Goal: Task Accomplishment & Management: Complete application form

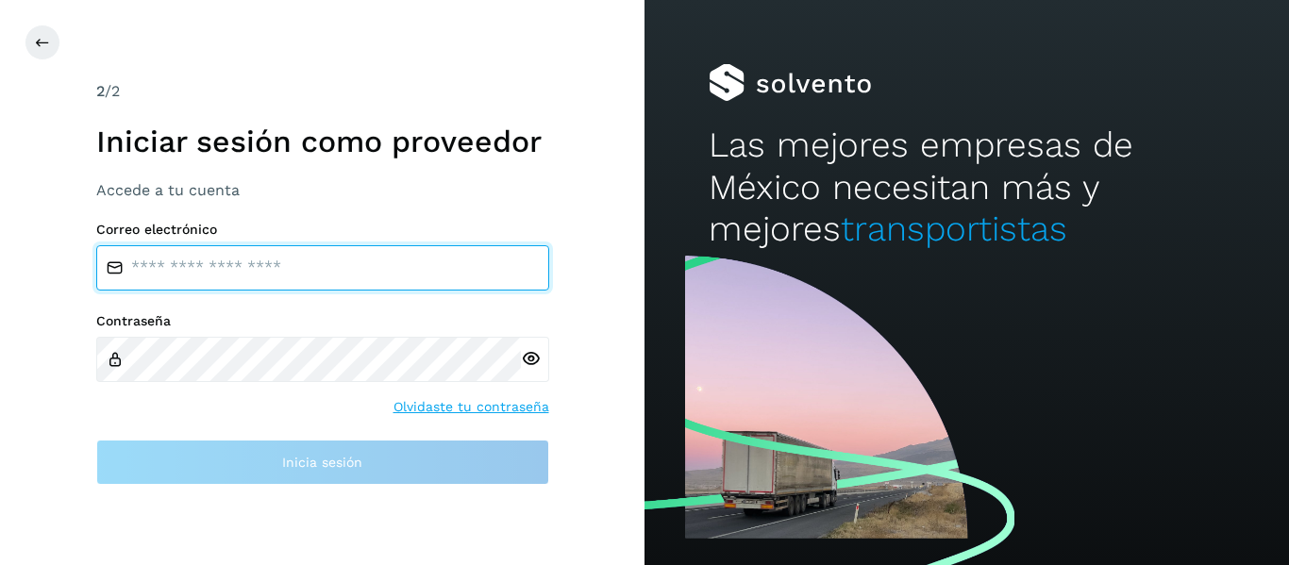
type input "**********"
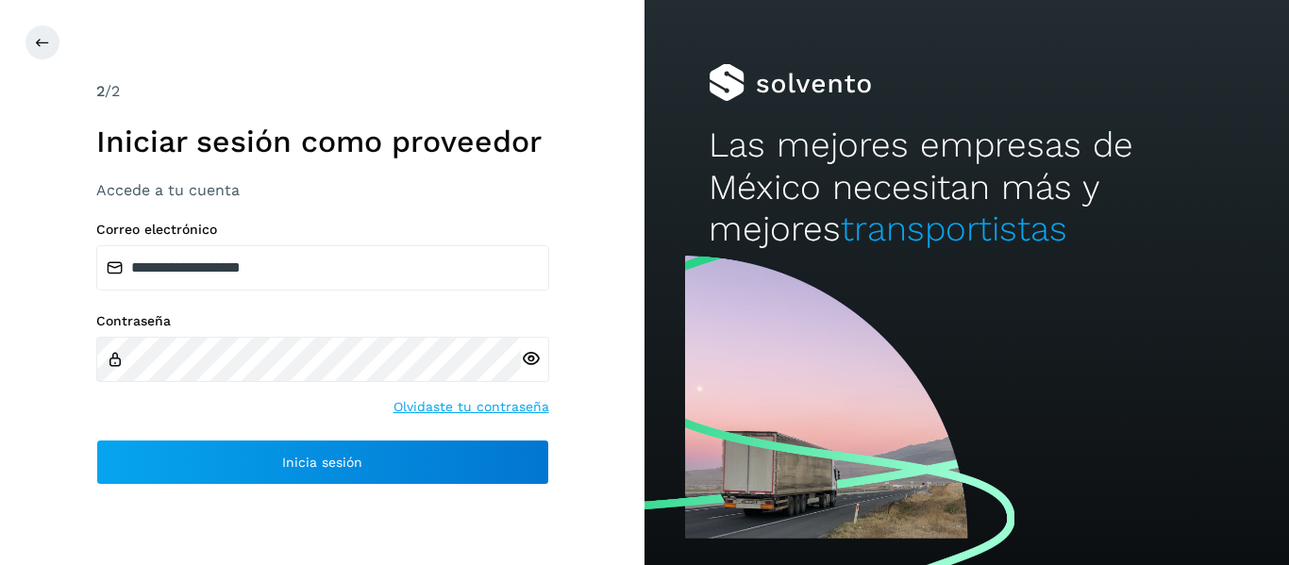
click at [57, 422] on div "**********" at bounding box center [322, 282] width 644 height 565
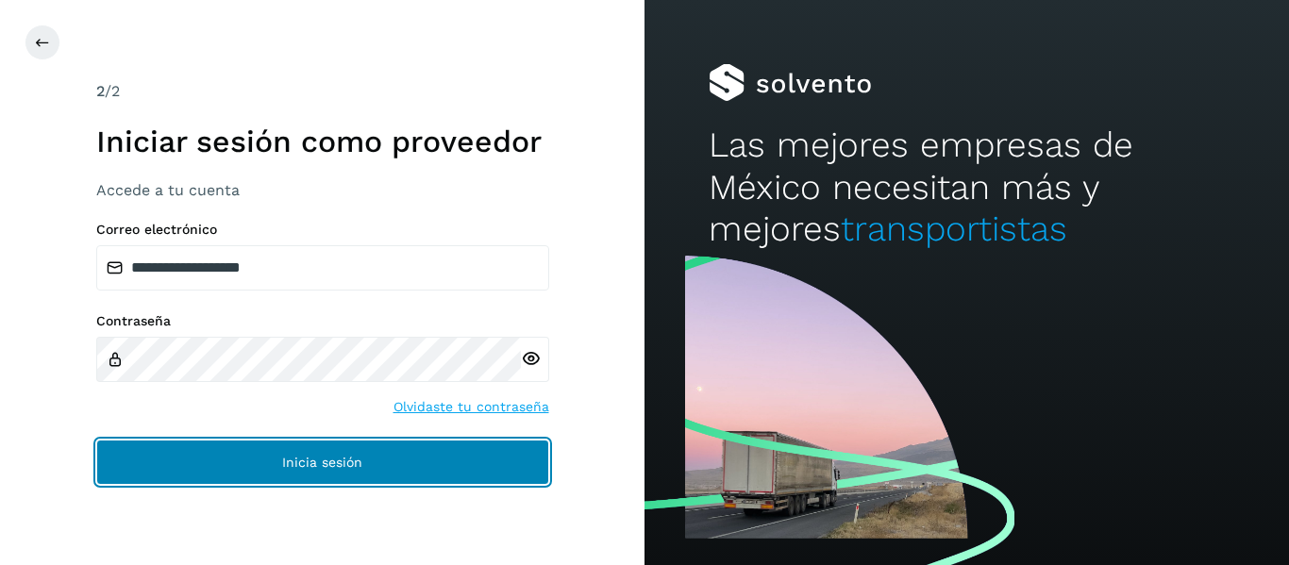
click at [181, 450] on button "Inicia sesión" at bounding box center [322, 462] width 453 height 45
click at [266, 467] on button "Inicia sesión" at bounding box center [322, 462] width 453 height 45
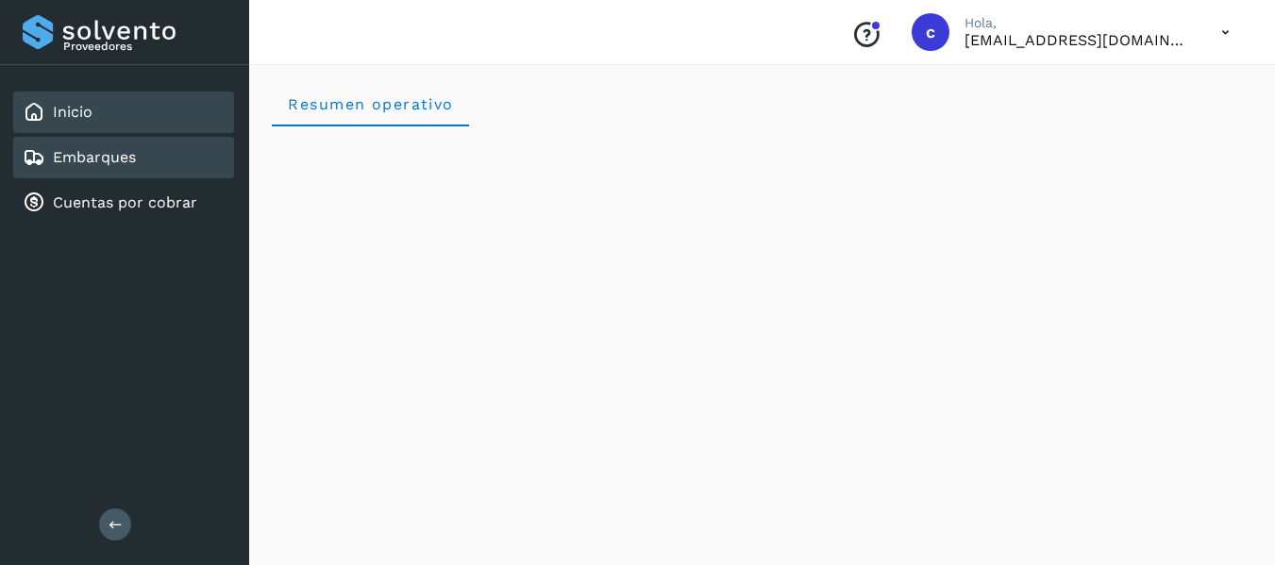
click at [92, 155] on link "Embarques" at bounding box center [94, 157] width 83 height 18
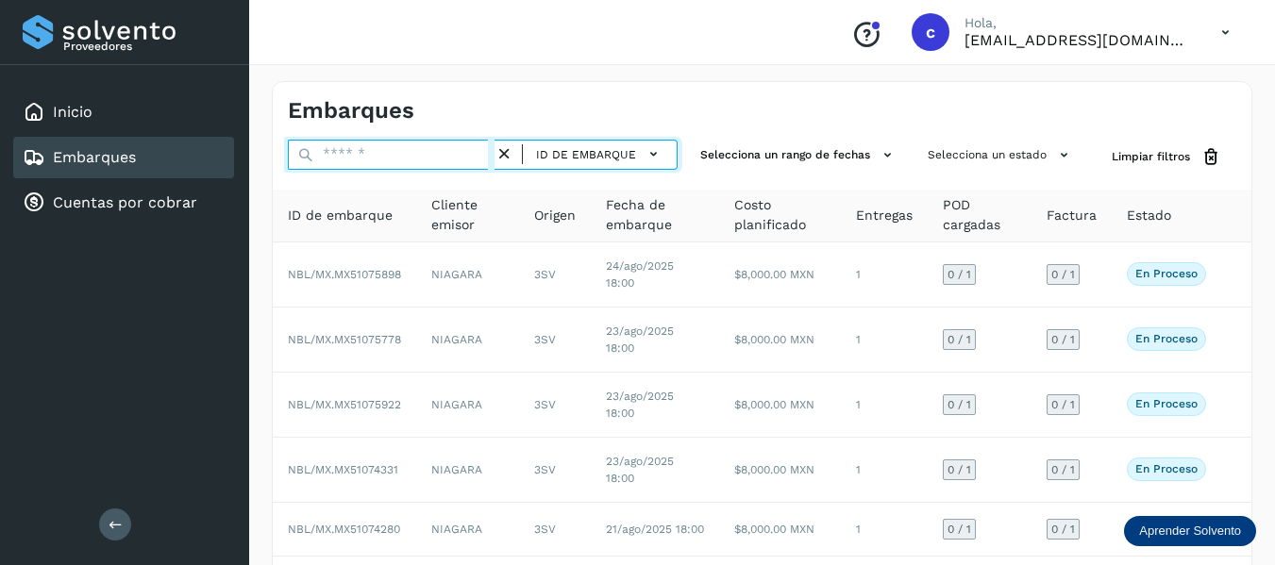
click at [386, 151] on input "text" at bounding box center [391, 155] width 207 height 30
paste input "**********"
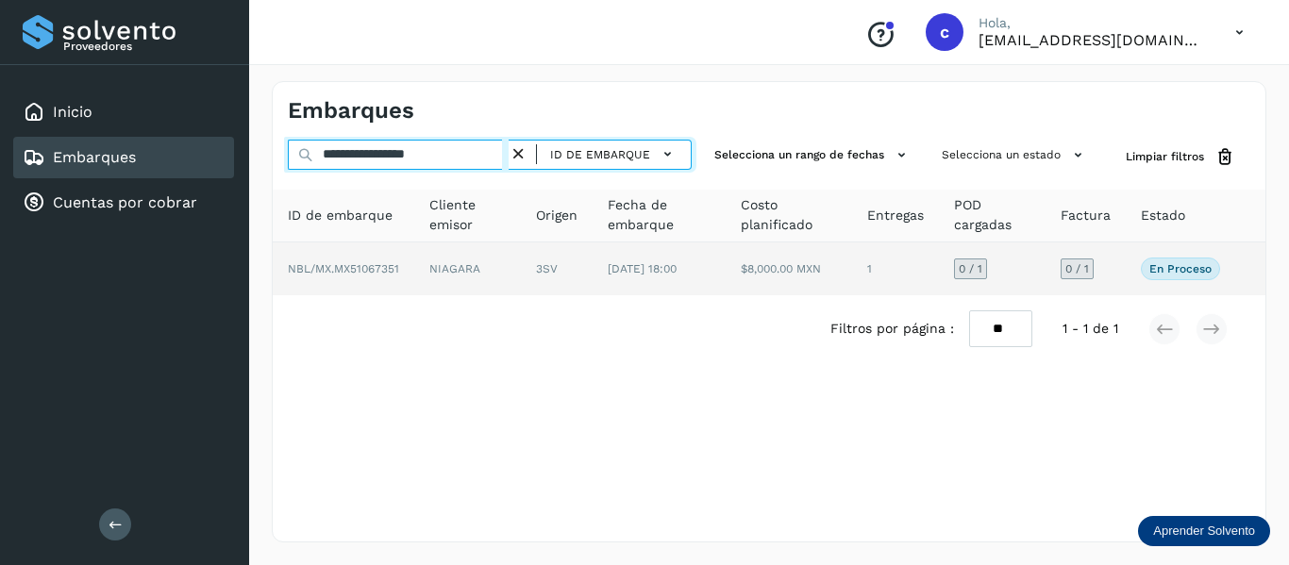
type input "**********"
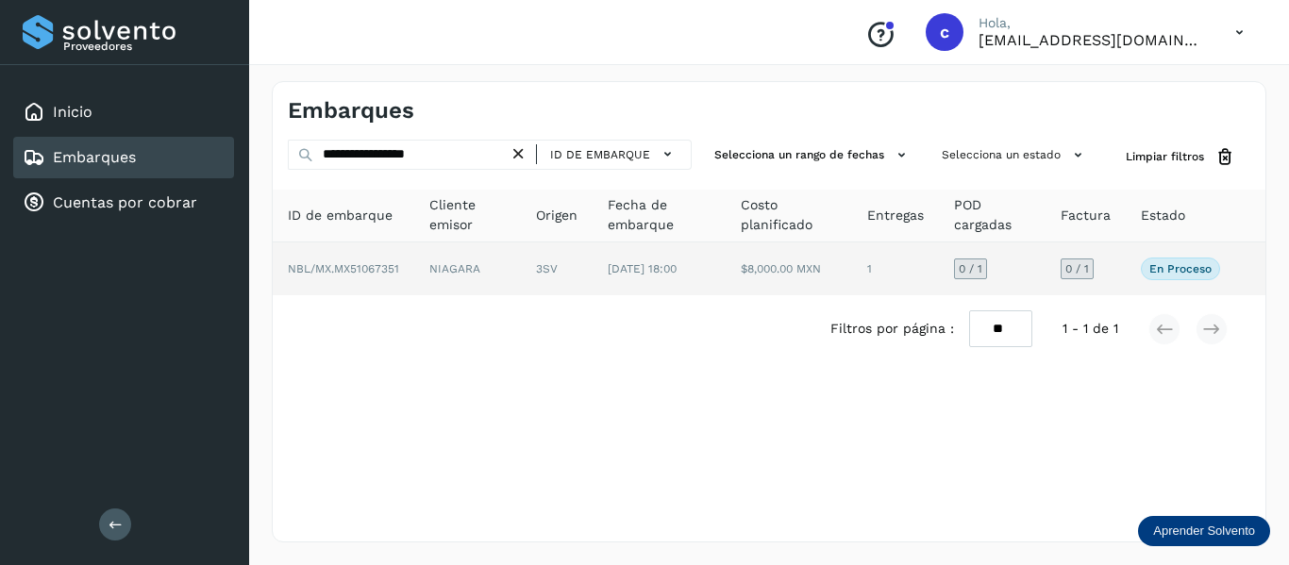
click at [521, 266] on td "NIAGARA" at bounding box center [557, 268] width 72 height 53
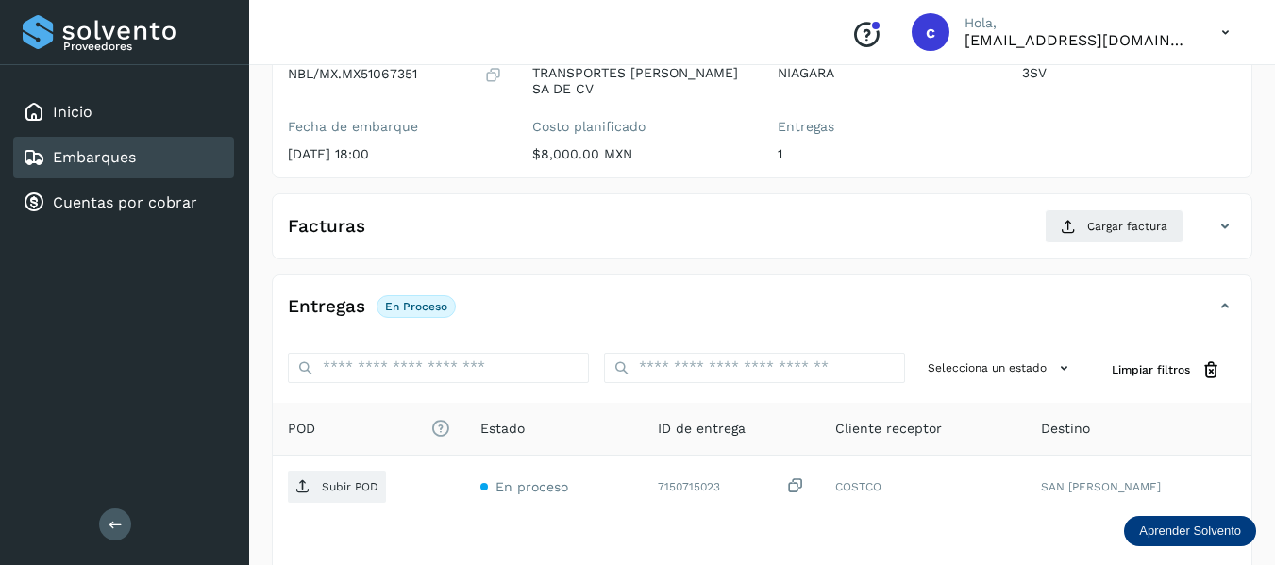
scroll to position [283, 0]
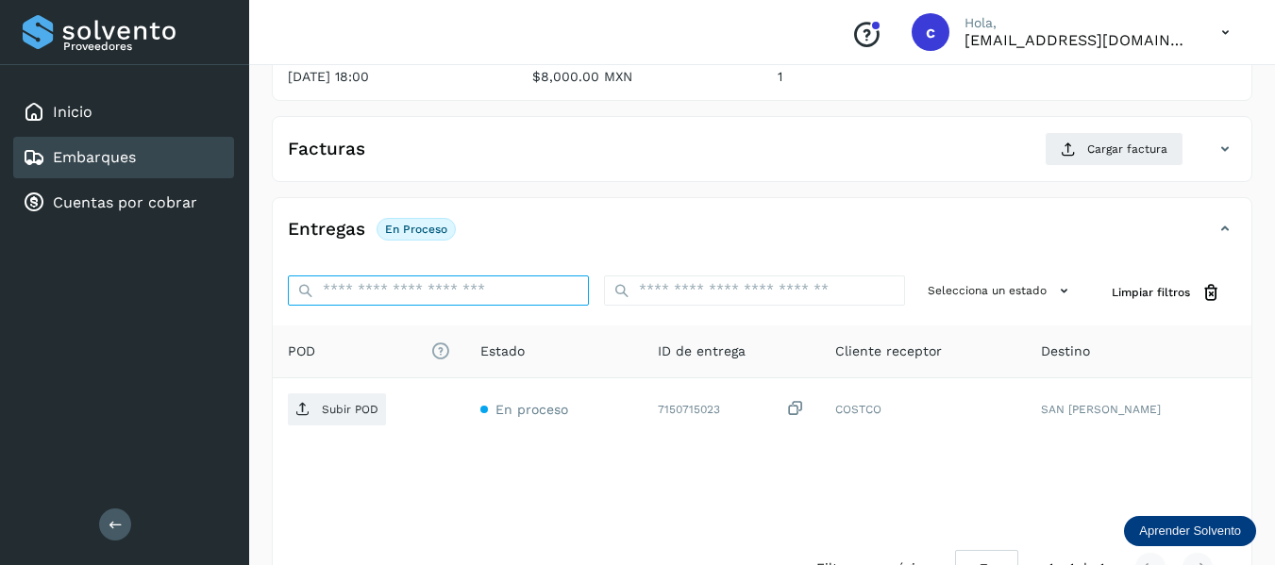
click at [403, 288] on input "ID de embarque" at bounding box center [438, 290] width 301 height 30
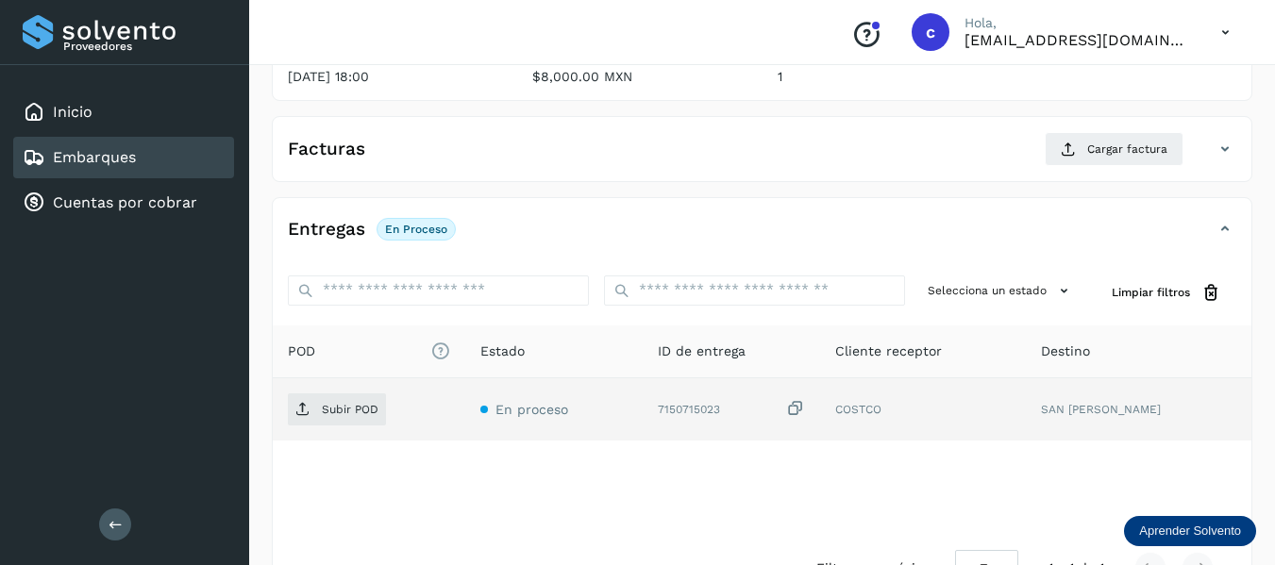
drag, startPoint x: 315, startPoint y: 493, endPoint x: 319, endPoint y: 433, distance: 60.5
click at [315, 479] on div "POD El tamaño máximo de archivo es de 20 Mb. Estado ID de entrega Cliente recep…" at bounding box center [762, 429] width 978 height 209
click at [325, 413] on p "Subir POD" at bounding box center [350, 409] width 57 height 13
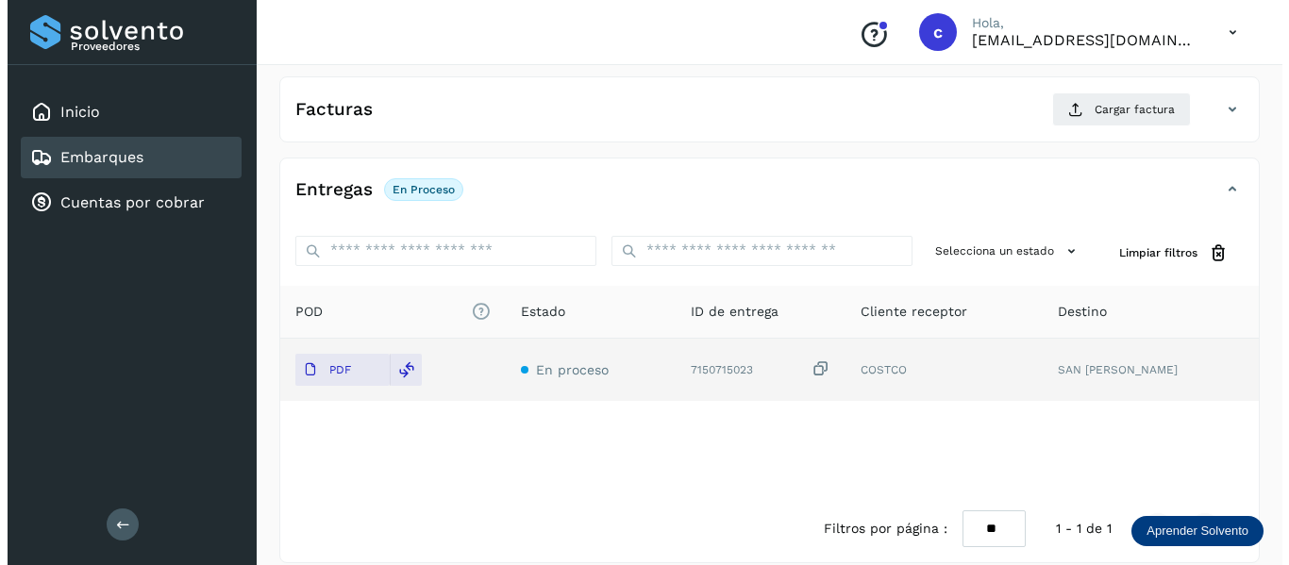
scroll to position [343, 0]
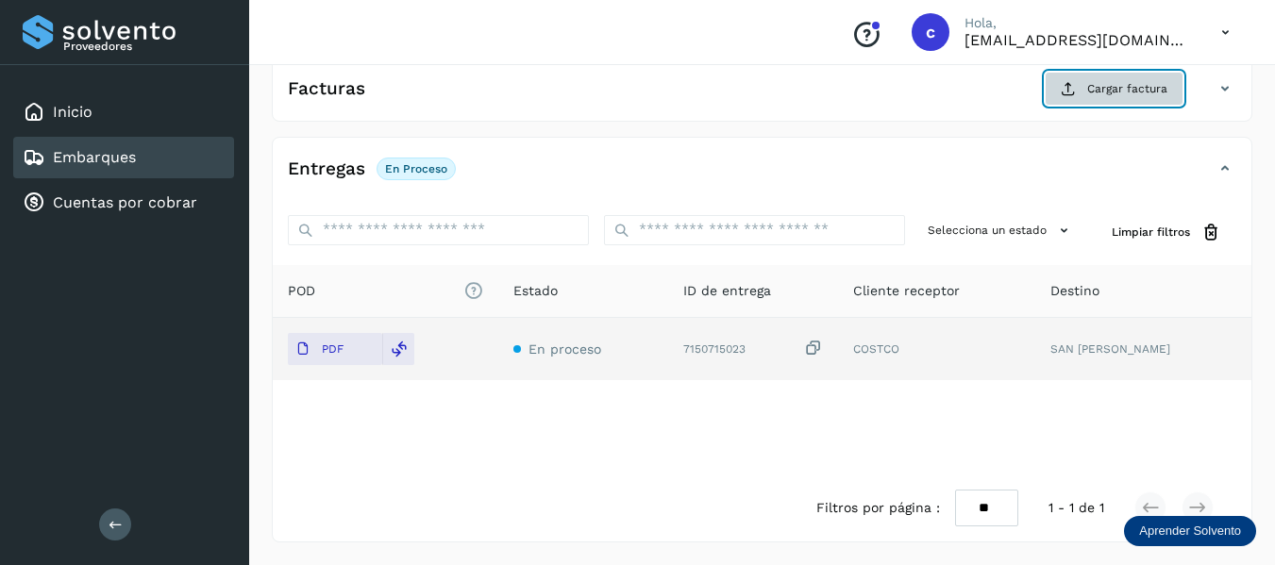
click at [1128, 81] on span "Cargar factura" at bounding box center [1127, 88] width 80 height 17
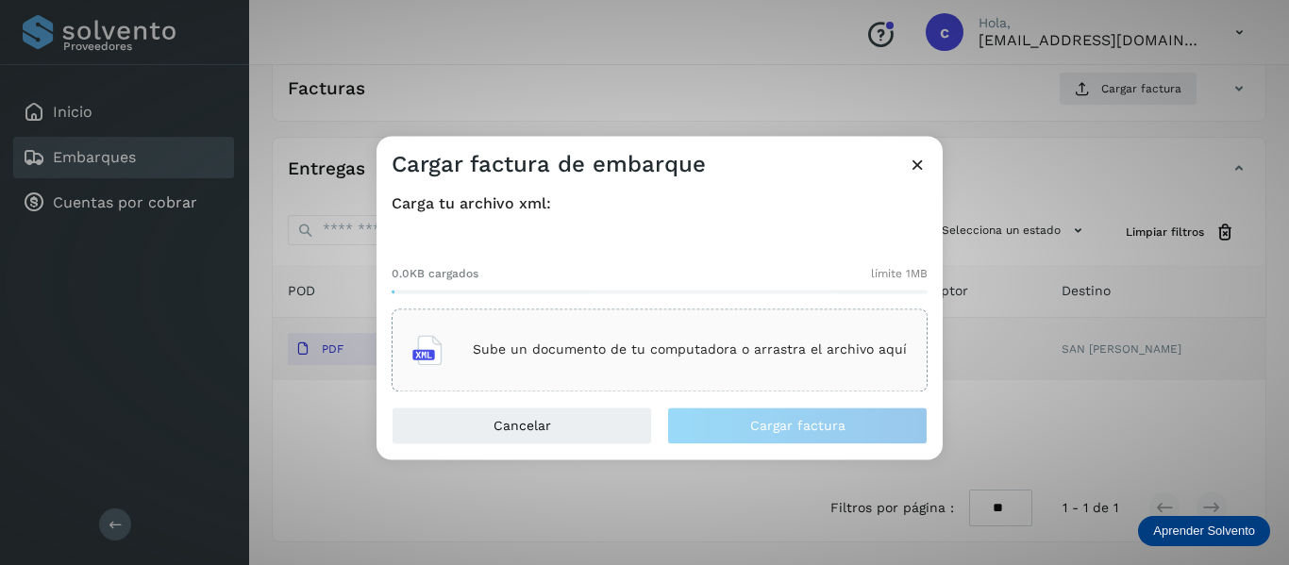
drag, startPoint x: 657, startPoint y: 240, endPoint x: 641, endPoint y: 269, distance: 33.4
click at [658, 237] on div "0.0KB cargados límite 1MB Sube un documento de tu computadora o arrastra el arc…" at bounding box center [660, 313] width 536 height 157
click at [533, 359] on div "Sube un documento de tu computadora o arrastra el archivo aquí" at bounding box center [659, 350] width 494 height 51
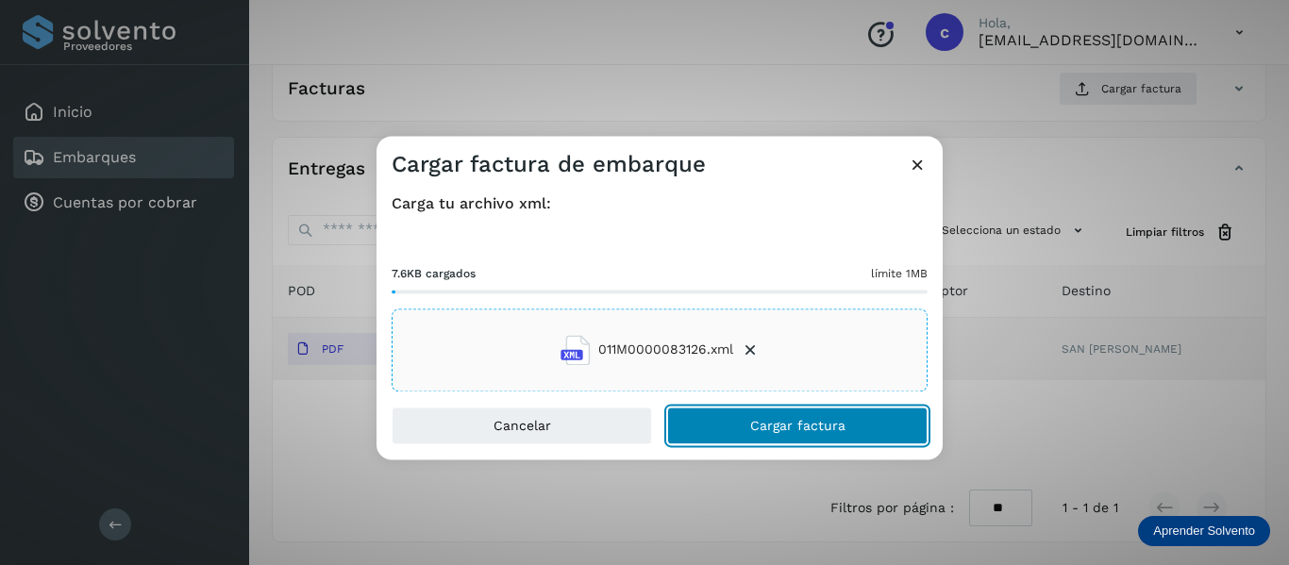
click at [703, 426] on button "Cargar factura" at bounding box center [797, 426] width 260 height 38
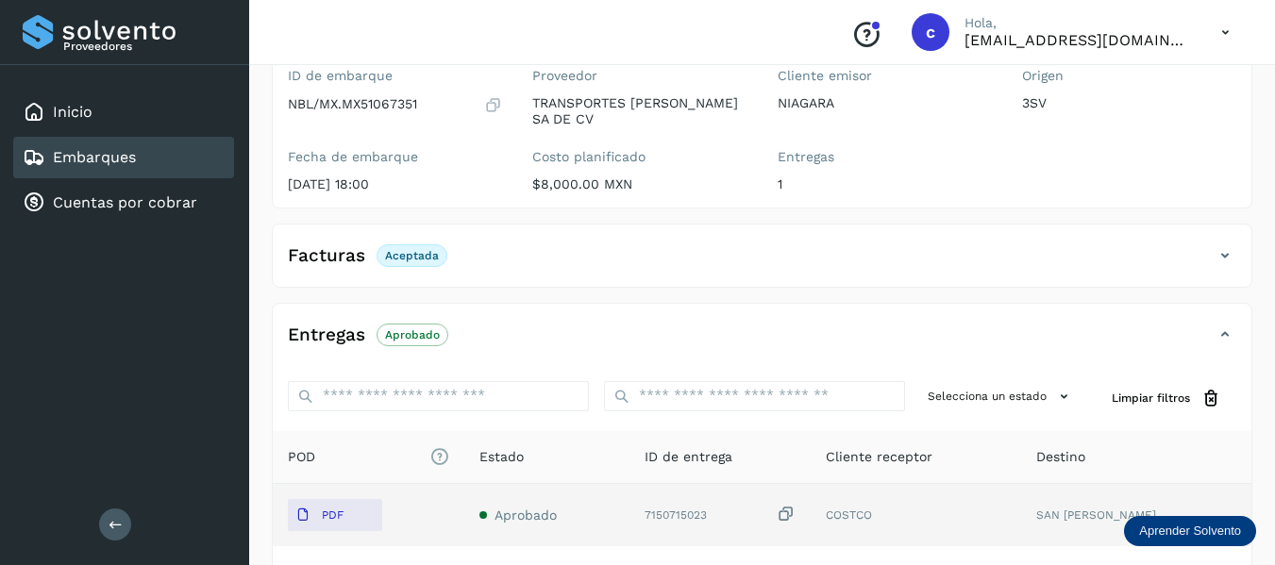
scroll to position [189, 0]
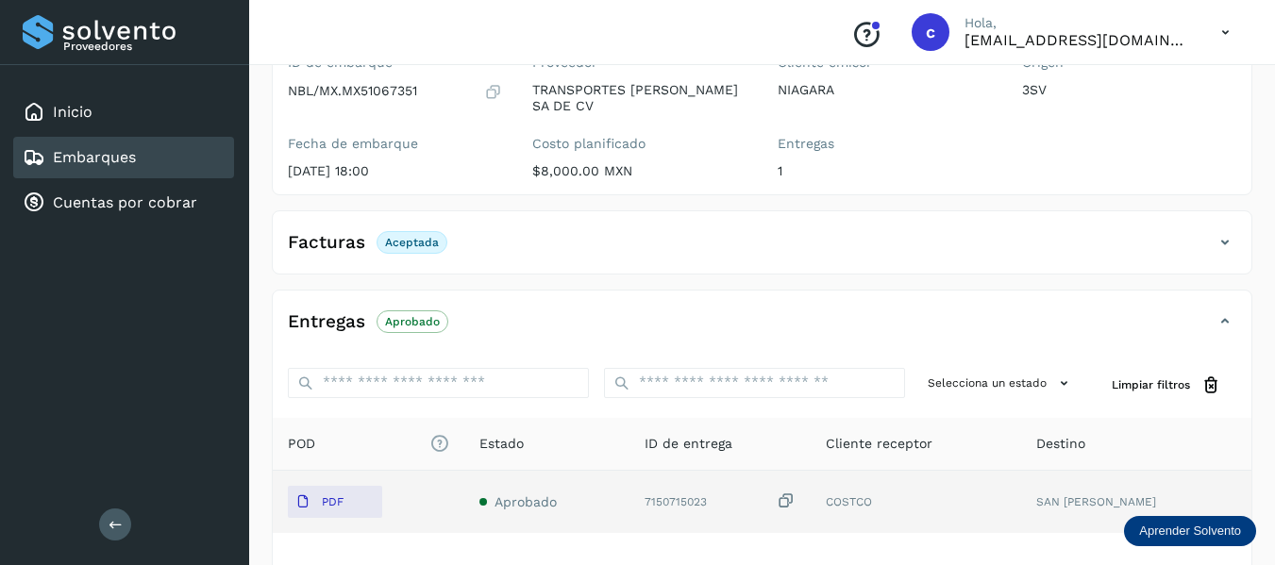
click at [1229, 232] on icon at bounding box center [1224, 242] width 23 height 23
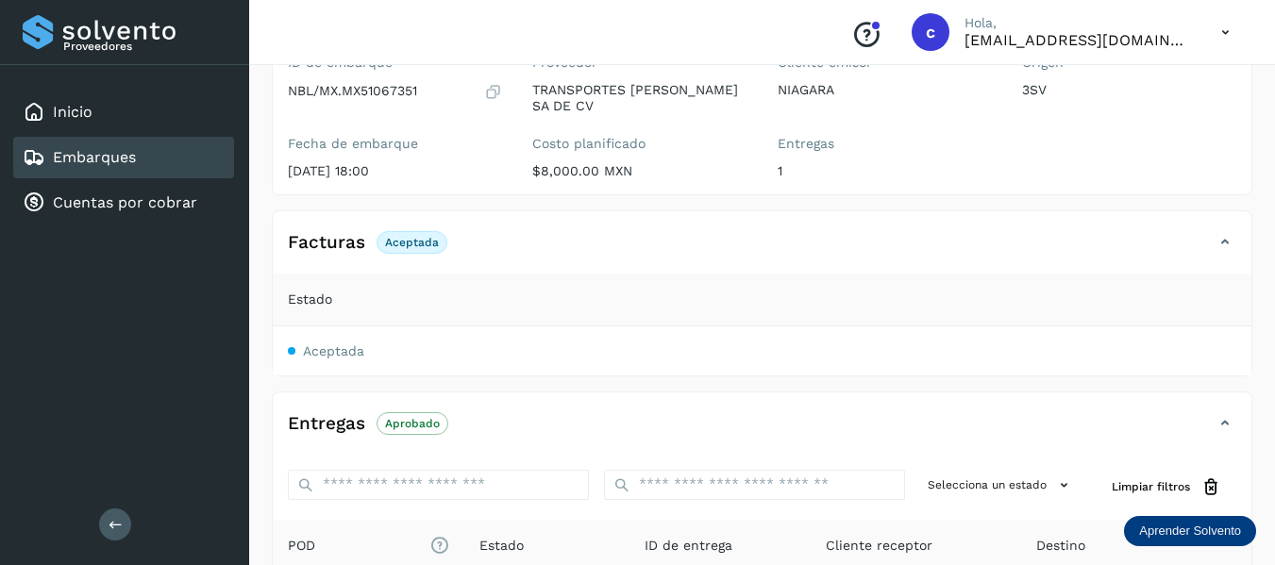
click at [1229, 232] on icon at bounding box center [1224, 242] width 23 height 23
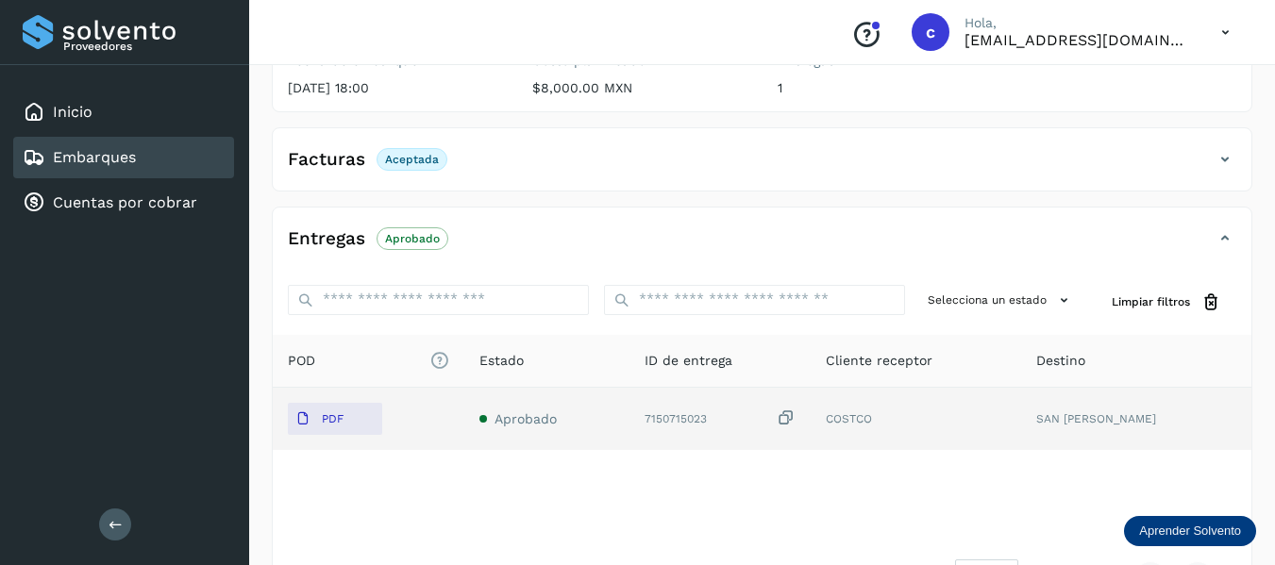
scroll to position [283, 0]
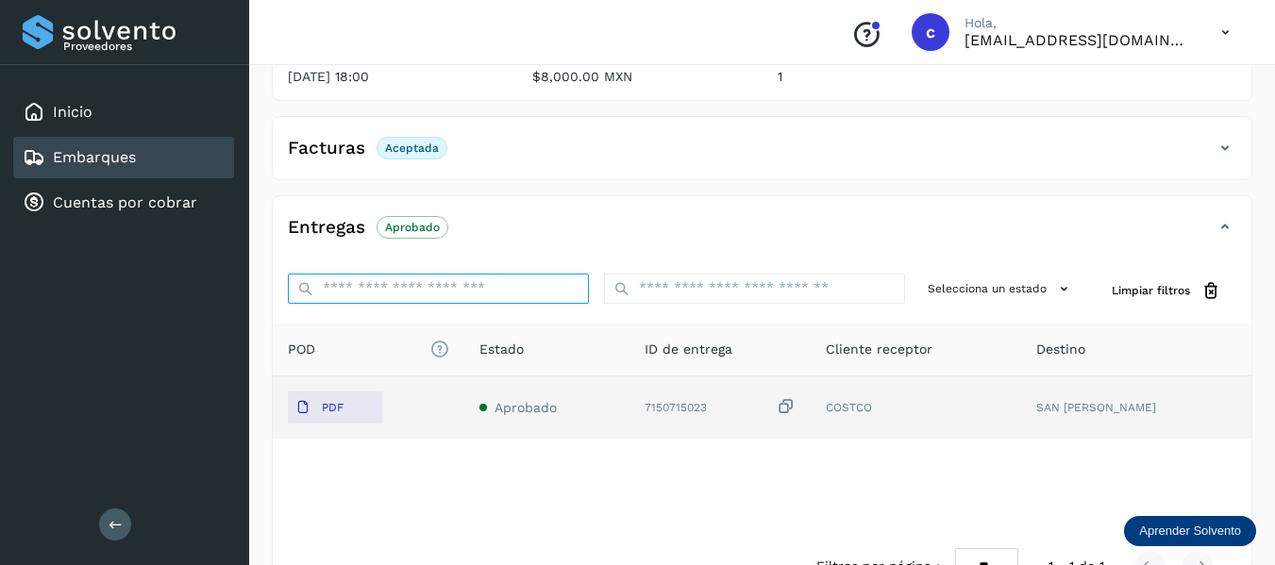
click at [474, 288] on input "ID de embarque" at bounding box center [438, 289] width 301 height 30
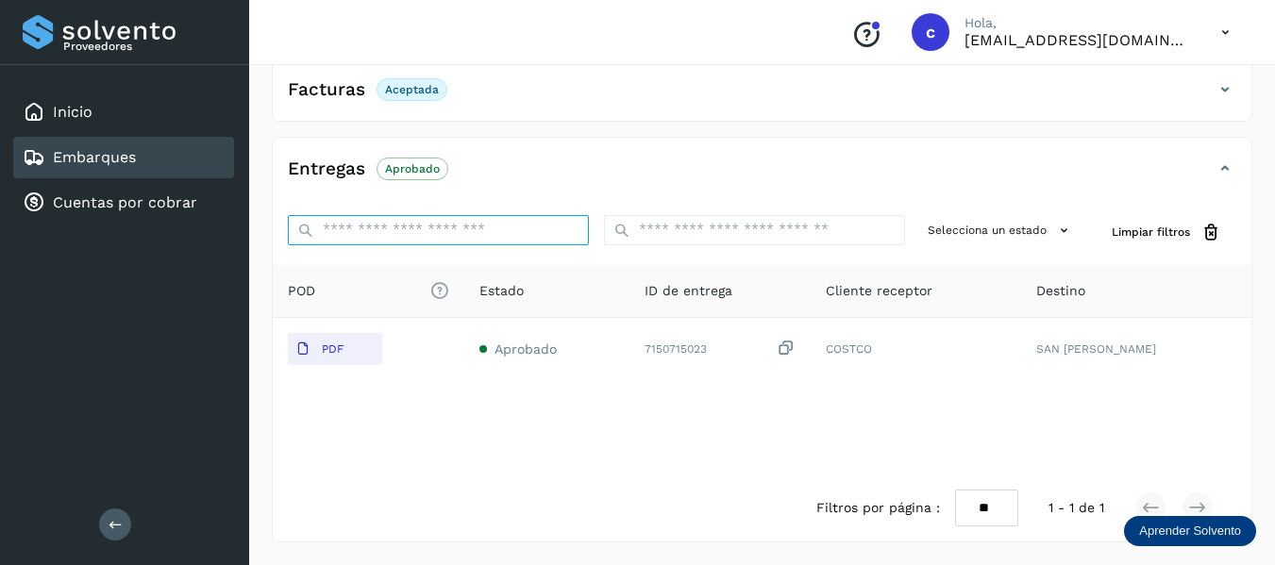
click at [421, 230] on input "ID de embarque" at bounding box center [438, 230] width 301 height 30
click at [379, 234] on input "ID de embarque" at bounding box center [438, 230] width 301 height 30
paste input "**********"
type input "**********"
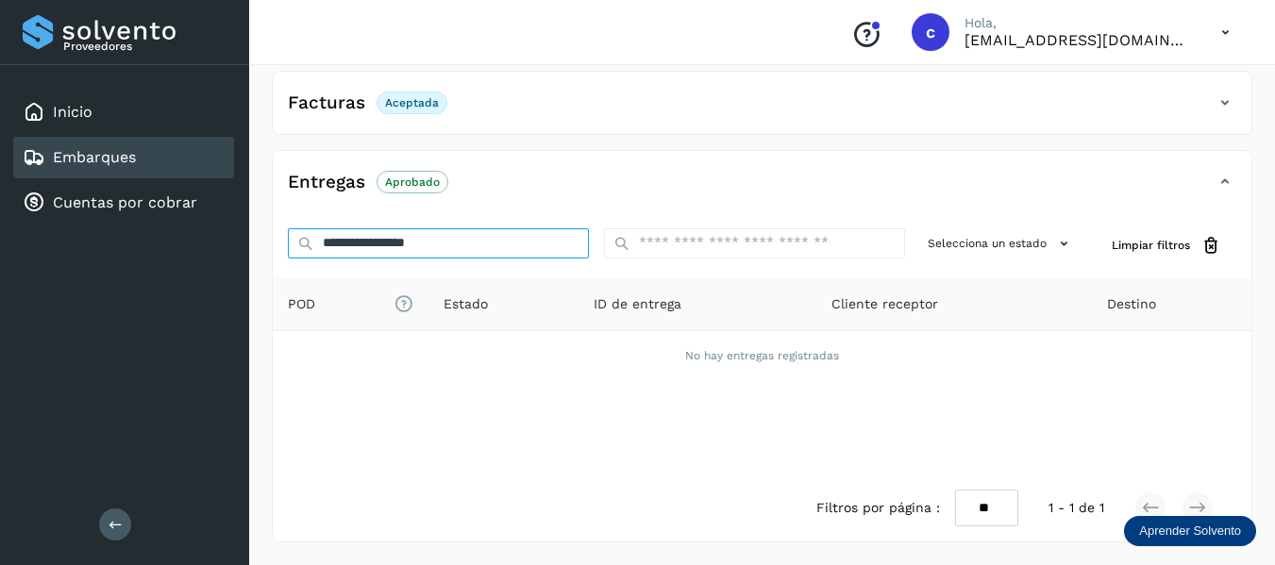
scroll to position [328, 0]
drag, startPoint x: 475, startPoint y: 239, endPoint x: 276, endPoint y: 251, distance: 199.4
click at [276, 251] on div "**********" at bounding box center [762, 245] width 978 height 65
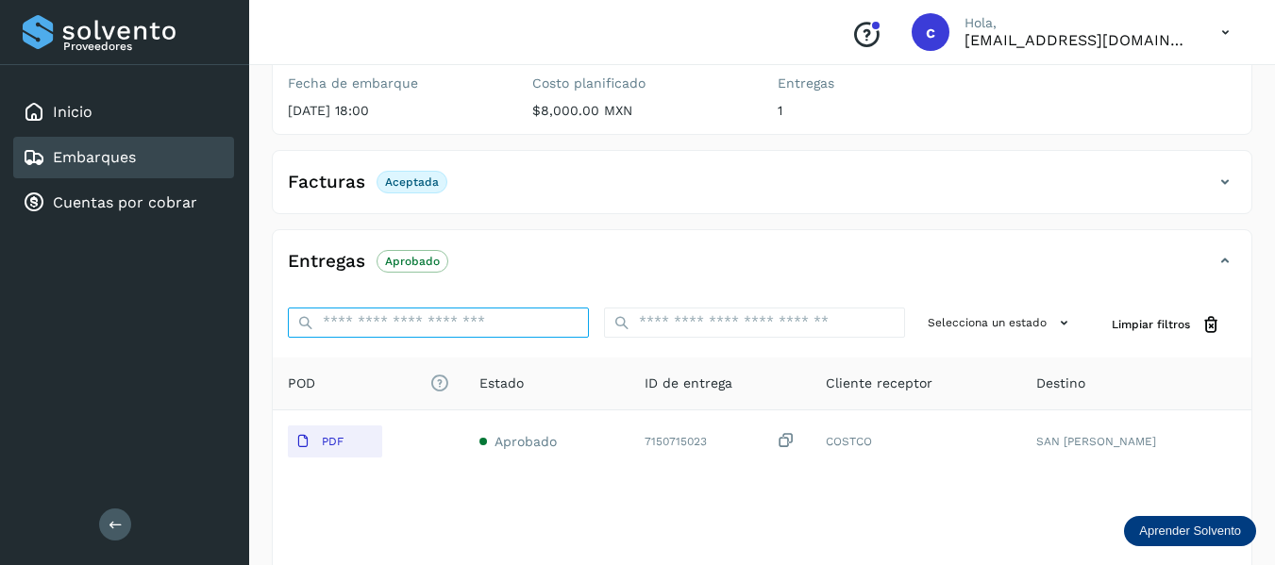
scroll to position [283, 0]
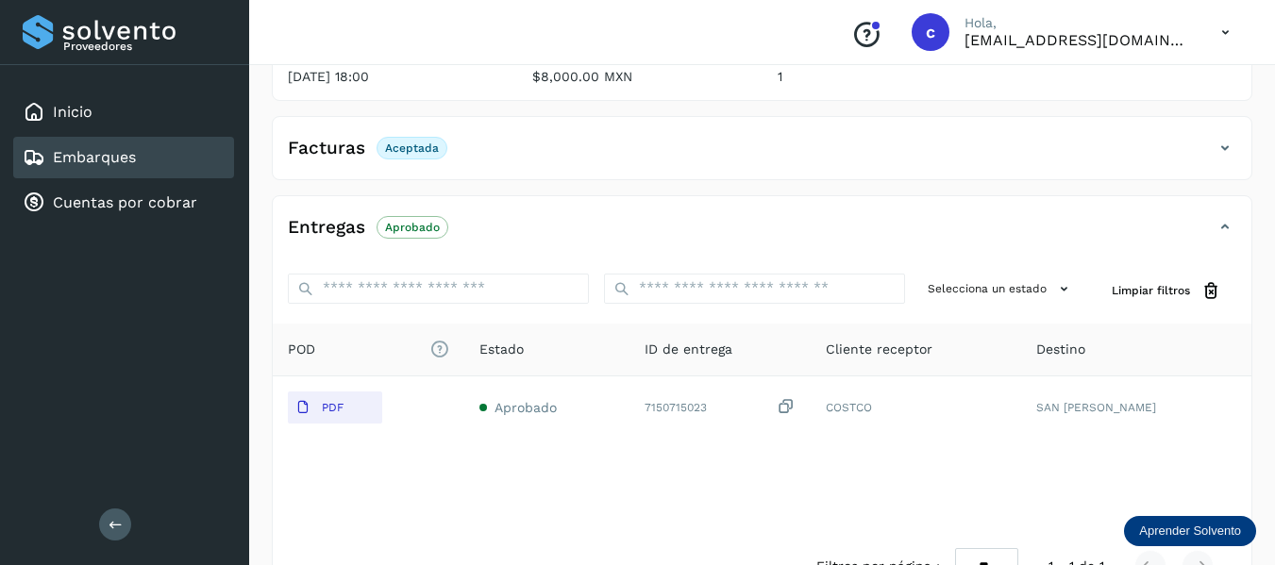
click at [79, 160] on link "Embarques" at bounding box center [94, 157] width 83 height 18
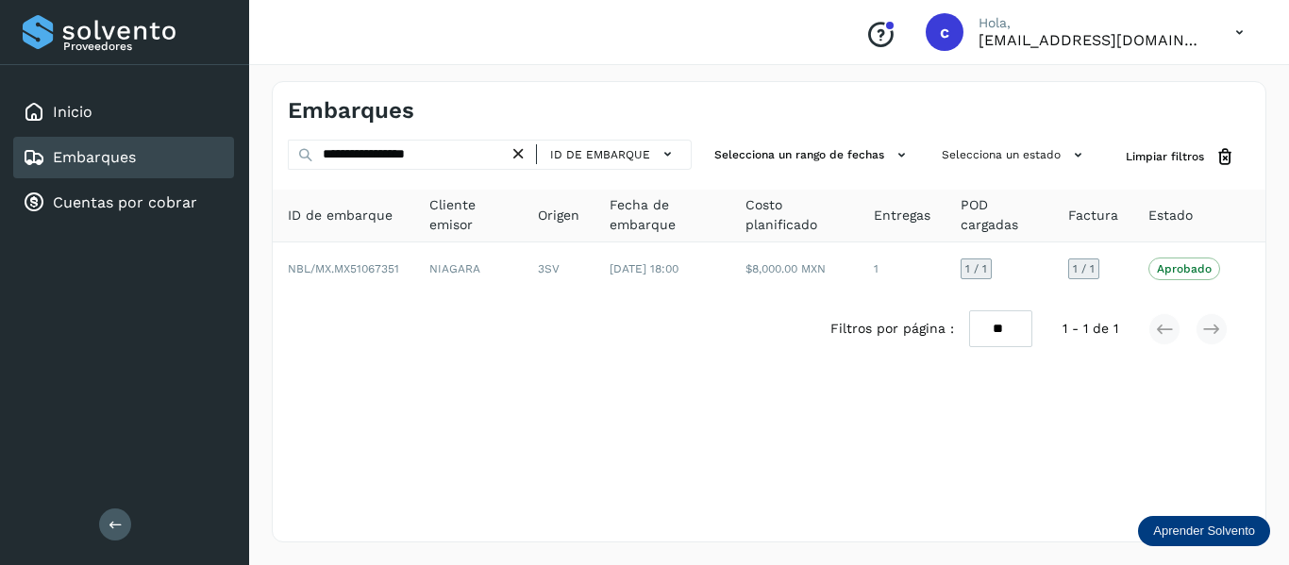
click at [515, 152] on icon at bounding box center [518, 154] width 20 height 20
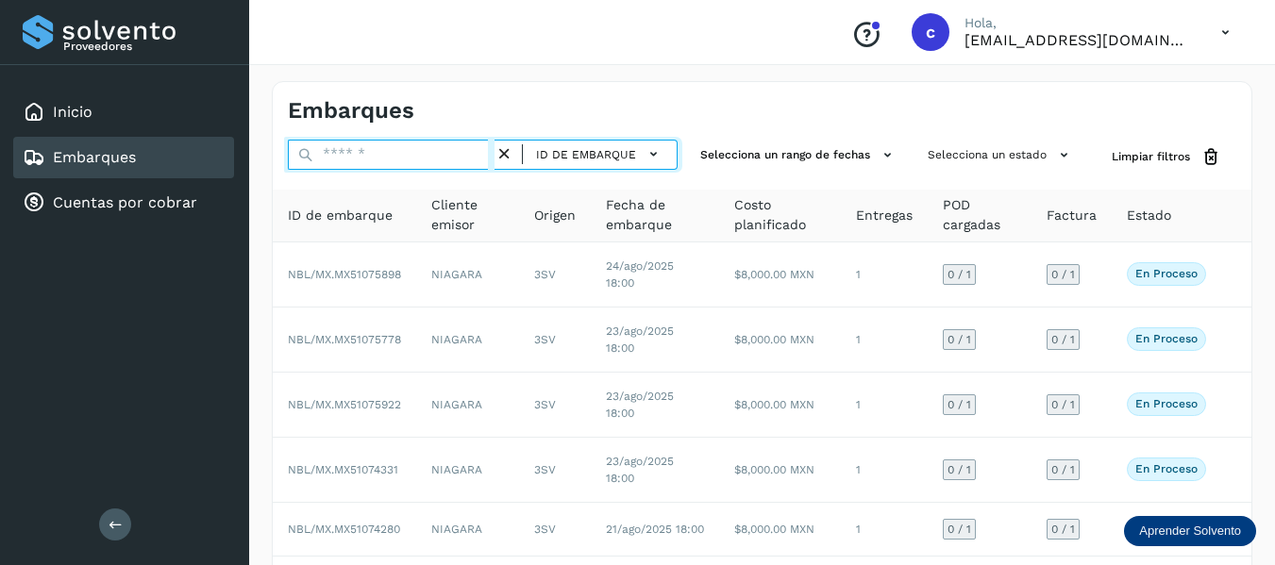
click at [379, 147] on input "text" at bounding box center [391, 155] width 207 height 30
